Goal: Find specific page/section: Find specific page/section

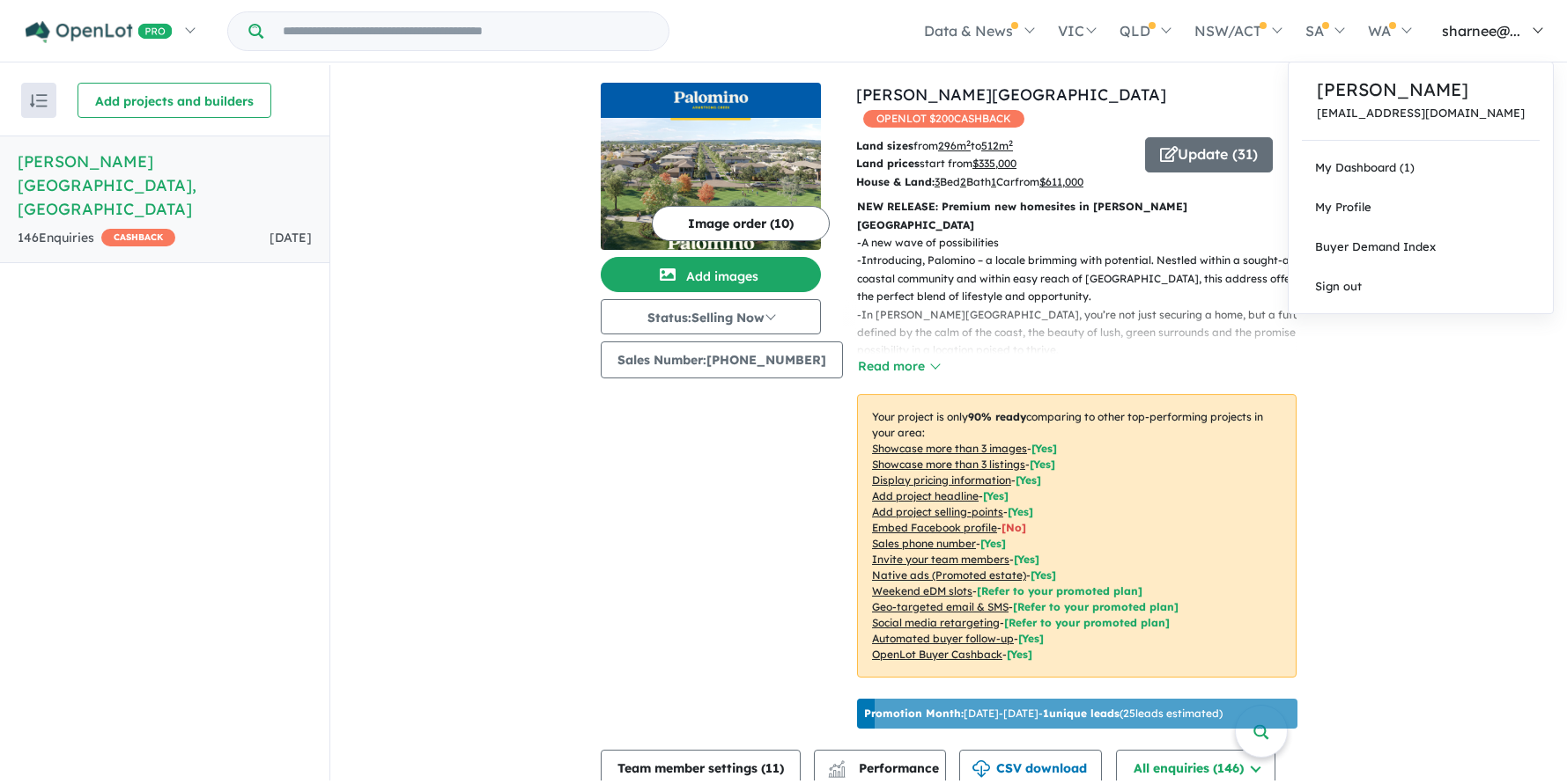
click at [1475, 36] on span "sharnee@..." at bounding box center [1481, 30] width 78 height 18
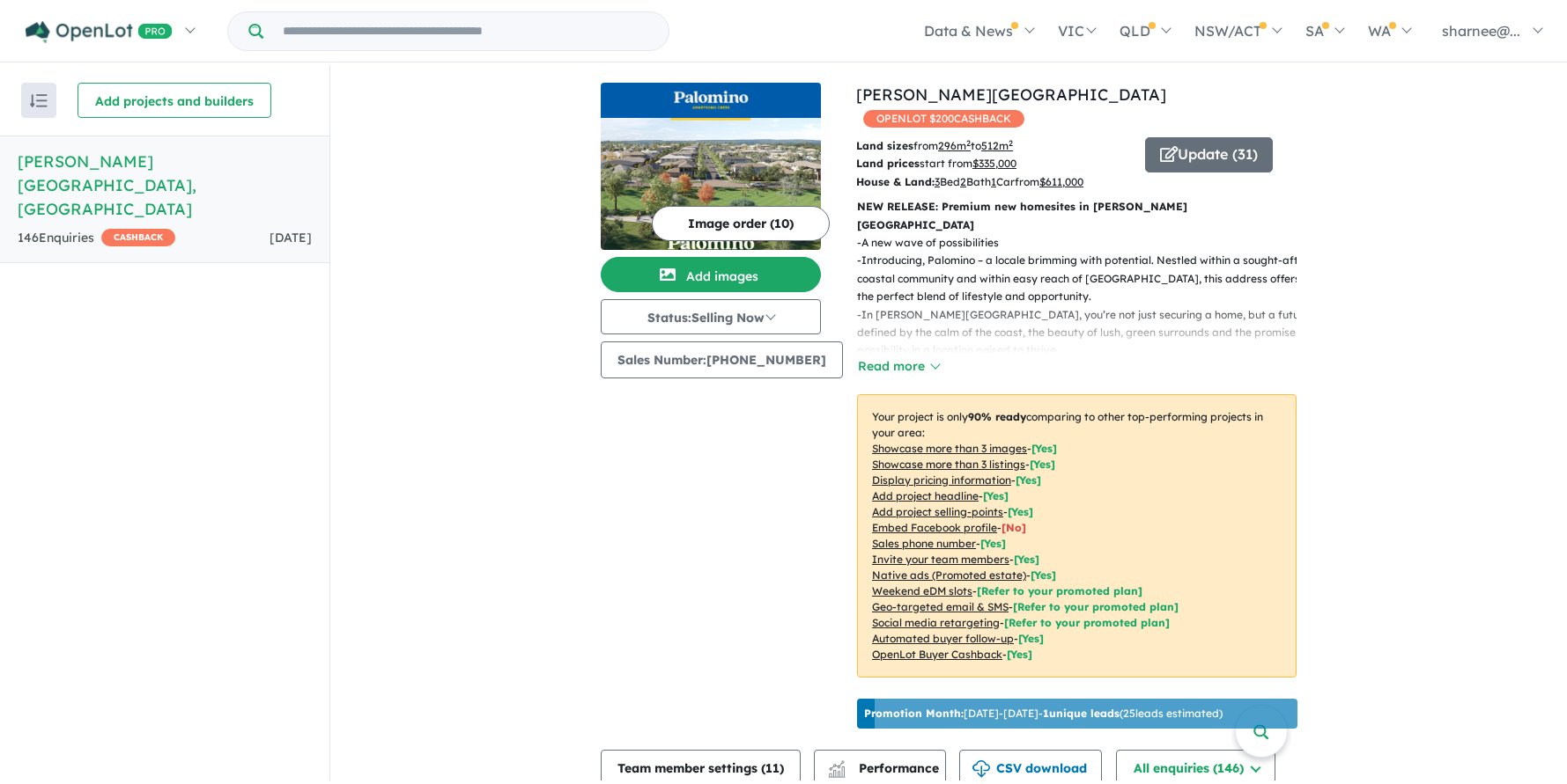
click at [183, 162] on h5 "Palomino - Armstrong Creek , VIC" at bounding box center [164, 184] width 294 height 71
click at [218, 228] on div "146 Enquir ies ( 0 unread) CASHBACK 3 days ago" at bounding box center [164, 238] width 294 height 21
click at [198, 165] on h5 "Palomino - Armstrong Creek , VIC" at bounding box center [164, 184] width 294 height 71
click at [198, 165] on h5 "[PERSON_NAME][GEOGRAPHIC_DATA] , [GEOGRAPHIC_DATA]" at bounding box center [164, 184] width 294 height 71
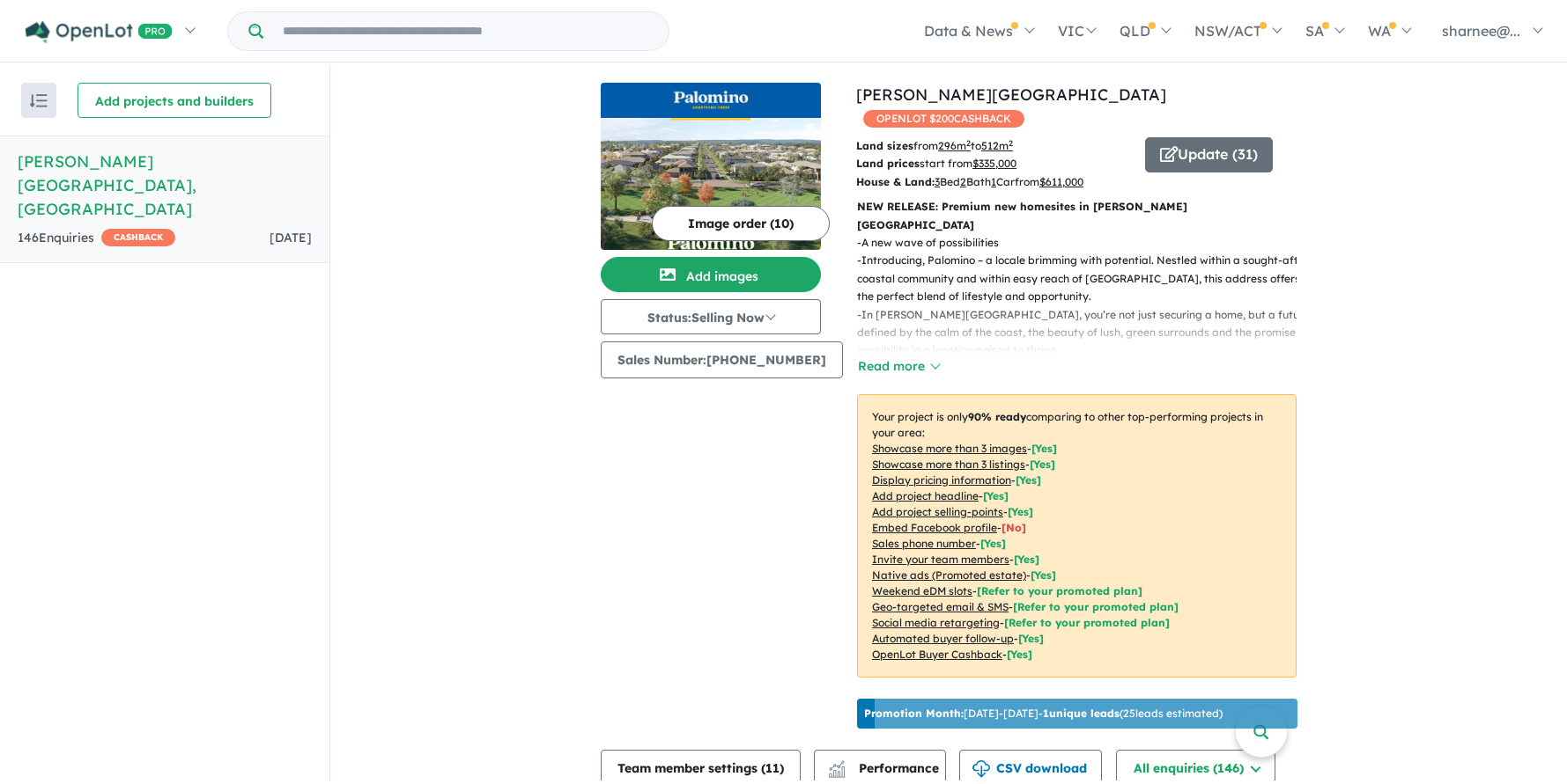
click at [198, 165] on h5 "[PERSON_NAME][GEOGRAPHIC_DATA] , [GEOGRAPHIC_DATA]" at bounding box center [164, 184] width 294 height 71
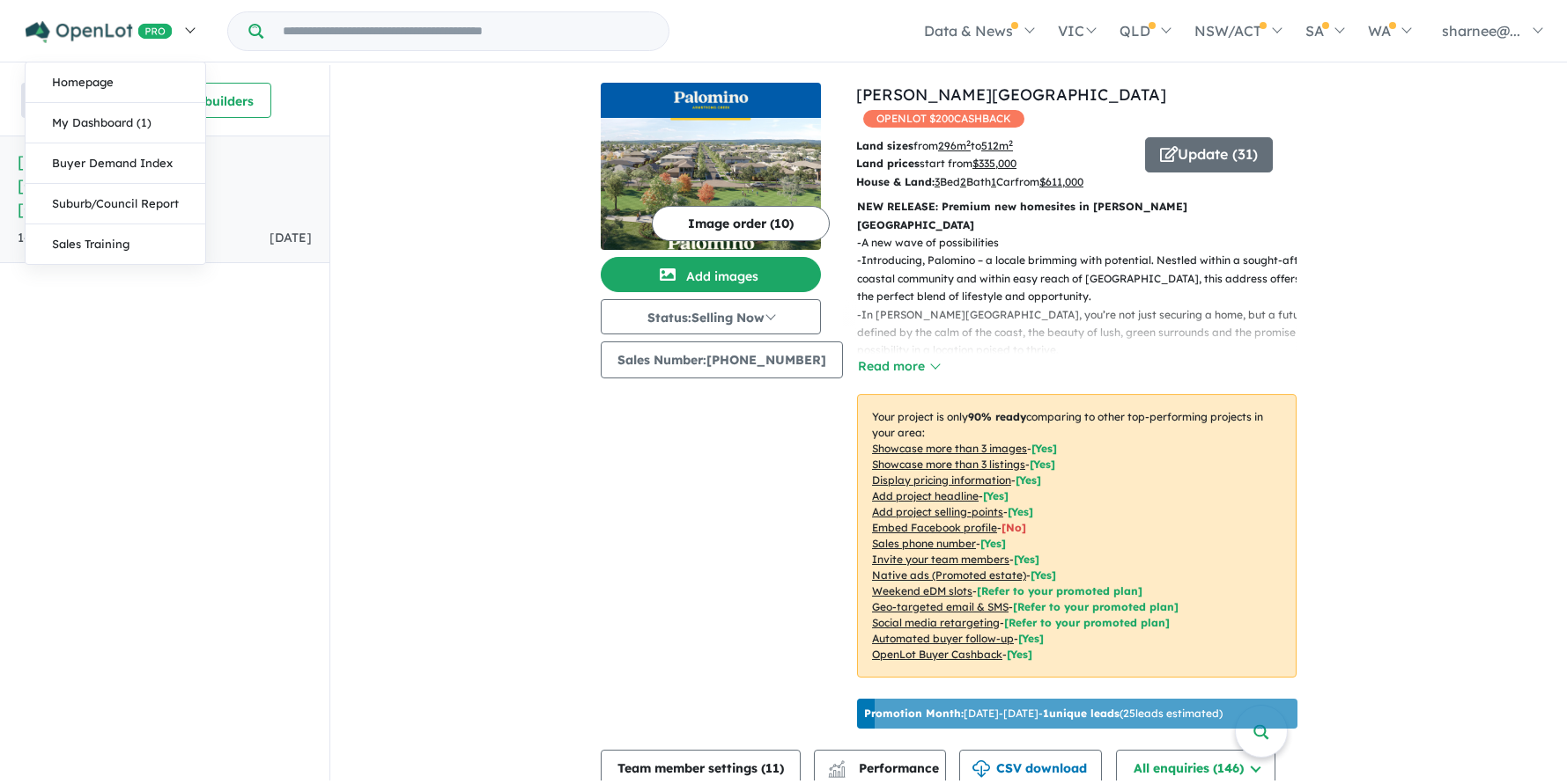
click at [162, 26] on img at bounding box center [99, 31] width 147 height 22
drag, startPoint x: 87, startPoint y: 32, endPoint x: 135, endPoint y: 15, distance: 50.9
click at [87, 30] on img at bounding box center [99, 31] width 147 height 22
click at [149, 86] on link "Homepage" at bounding box center [115, 82] width 180 height 41
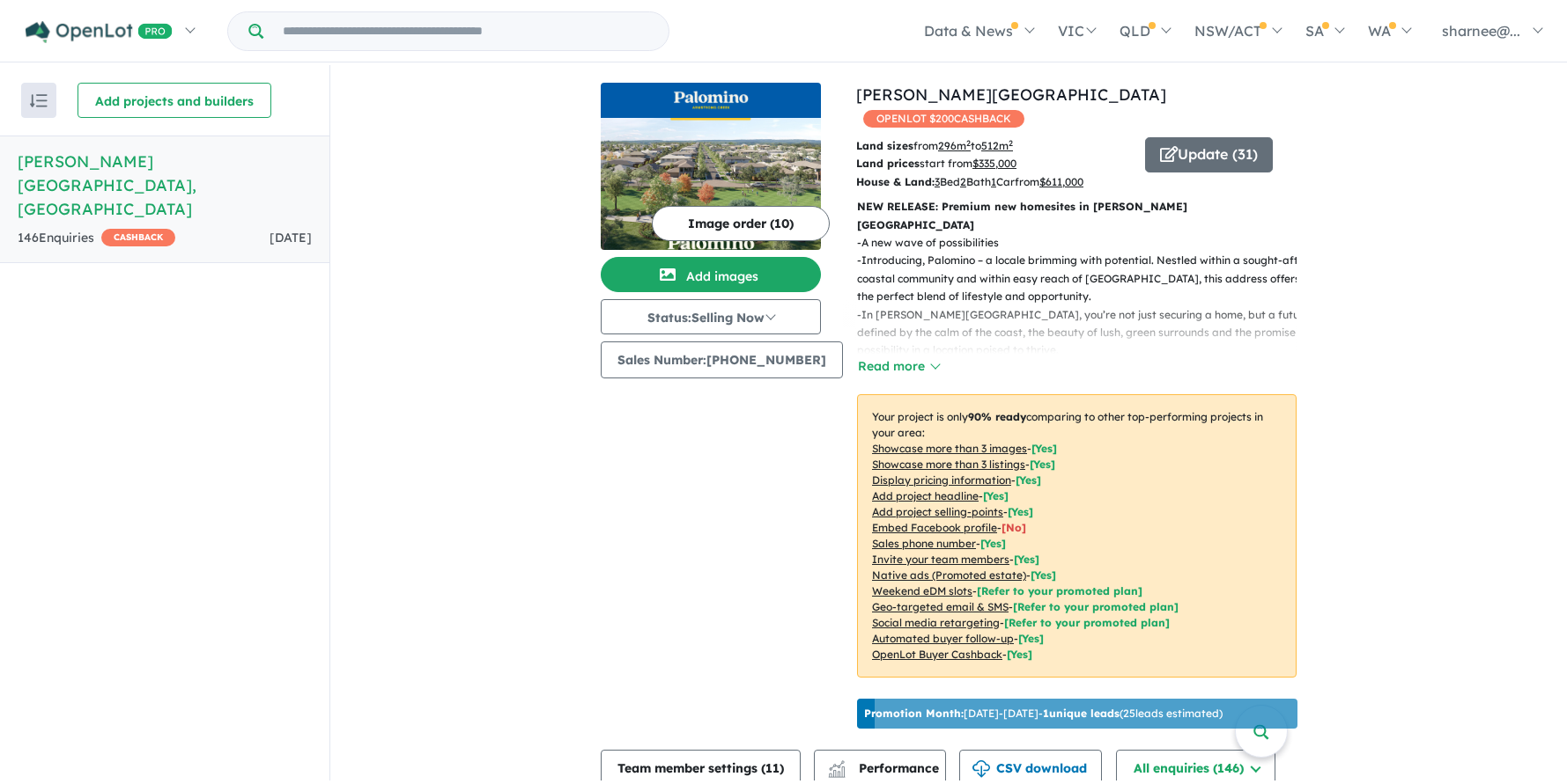
click at [169, 162] on h5 "[PERSON_NAME][GEOGRAPHIC_DATA] , [GEOGRAPHIC_DATA]" at bounding box center [164, 184] width 294 height 71
